Goal: Information Seeking & Learning: Learn about a topic

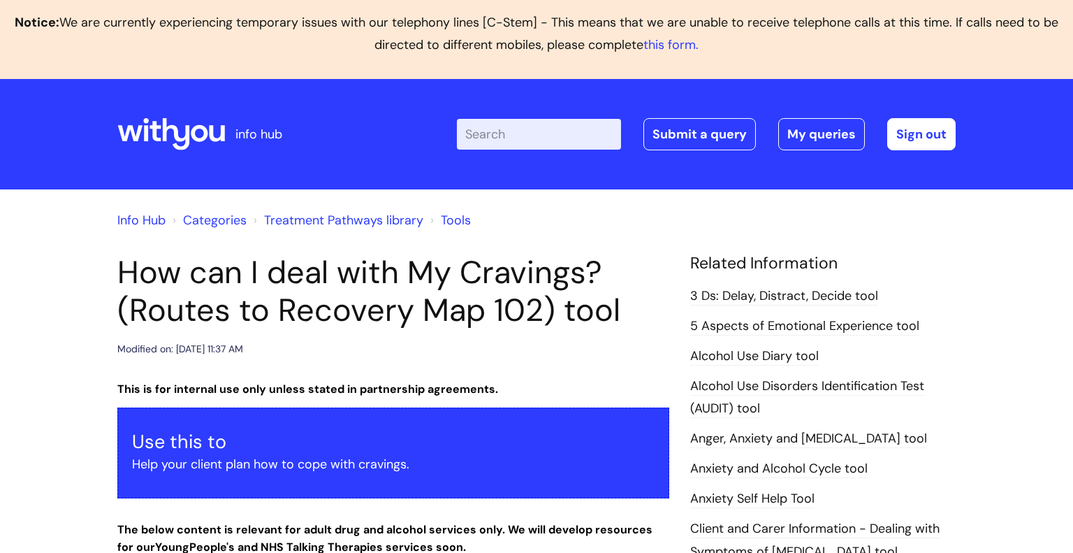
click at [499, 132] on input "Enter your search term here..." at bounding box center [539, 134] width 164 height 31
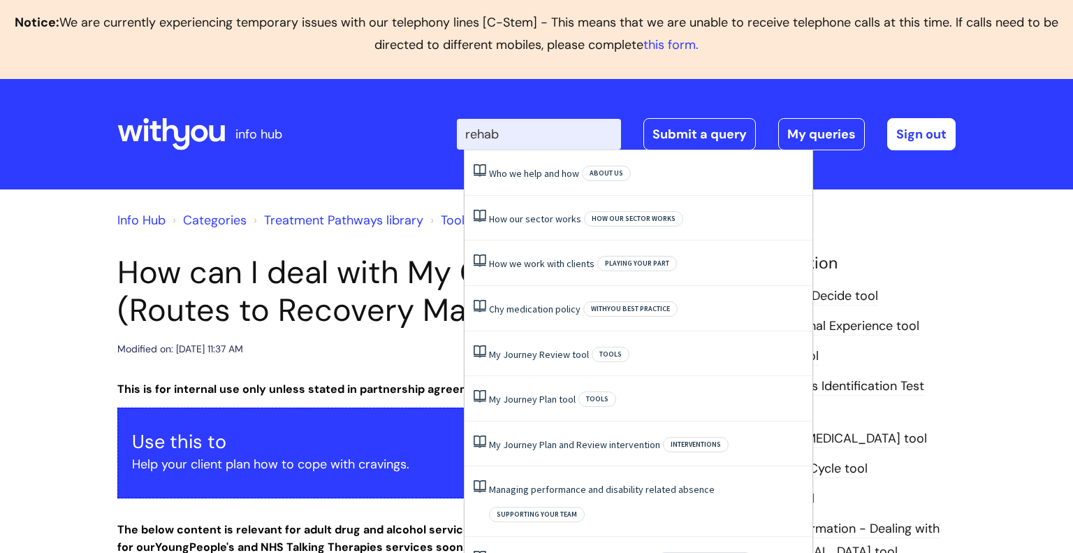
type input "rehab"
click button "Search" at bounding box center [0, 0] width 0 height 0
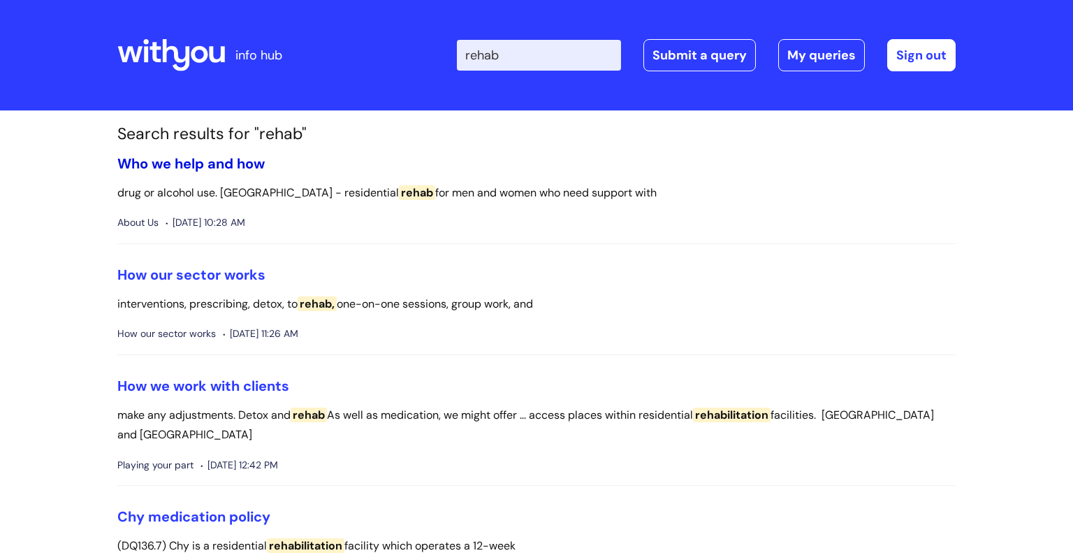
click at [205, 165] on link "Who we help and how" at bounding box center [190, 163] width 147 height 18
